Goal: Find specific page/section: Find specific page/section

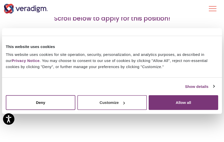
scroll to position [85, 0]
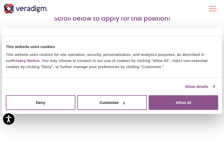
click at [182, 103] on button "Allow all" at bounding box center [184, 102] width 70 height 15
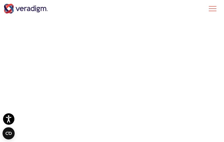
scroll to position [979, 0]
drag, startPoint x: 12, startPoint y: 60, endPoint x: 27, endPoint y: 62, distance: 14.7
drag, startPoint x: 20, startPoint y: 95, endPoint x: 27, endPoint y: 94, distance: 7.6
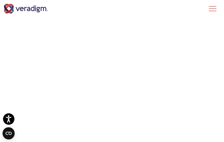
click at [13, 59] on div "← Back to Open Positions Together, let's transform health insightfully Scroll b…" at bounding box center [112, 141] width 224 height 2471
drag, startPoint x: 0, startPoint y: 68, endPoint x: 31, endPoint y: 70, distance: 31.0
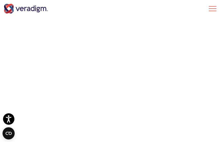
drag, startPoint x: 0, startPoint y: 39, endPoint x: 19, endPoint y: 42, distance: 19.2
